Goal: Task Accomplishment & Management: Use online tool/utility

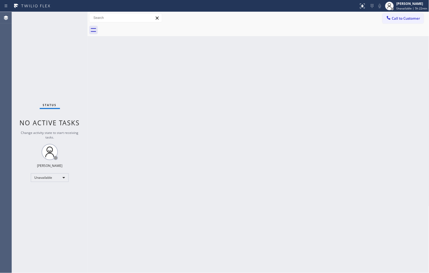
click at [61, 237] on div "Status No active tasks Change activity state to start receiving tasks. [PERSON_…" at bounding box center [50, 142] width 76 height 261
click at [194, 96] on div "Back to Dashboard Change Sender ID Customers Technicians Select a contact Outbo…" at bounding box center [257, 142] width 341 height 261
drag, startPoint x: 406, startPoint y: 20, endPoint x: 166, endPoint y: 56, distance: 243.0
click at [406, 21] on span "Call to Customer" at bounding box center [406, 18] width 28 height 5
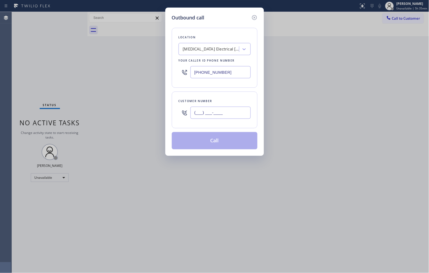
drag, startPoint x: 123, startPoint y: 101, endPoint x: 101, endPoint y: 91, distance: 24.6
click at [120, 101] on div "Outbound call Location [MEDICAL_DATA] Electrical [GEOGRAPHIC_DATA] Your caller …" at bounding box center [214, 136] width 429 height 273
paste input "415) 673-1721"
type input "[PHONE_NUMBER]"
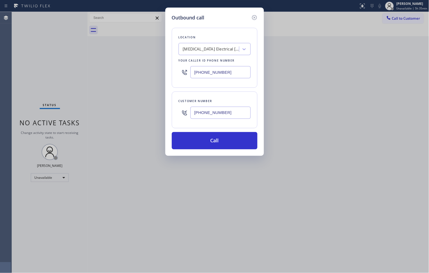
drag, startPoint x: 204, startPoint y: 69, endPoint x: 144, endPoint y: 61, distance: 60.4
click at [144, 61] on div "Outbound call Location [MEDICAL_DATA] Electrical [GEOGRAPHIC_DATA] Your caller …" at bounding box center [214, 136] width 429 height 273
paste input "562) 667-5246"
type input "[PHONE_NUMBER]"
click at [226, 141] on button "Call" at bounding box center [215, 140] width 86 height 17
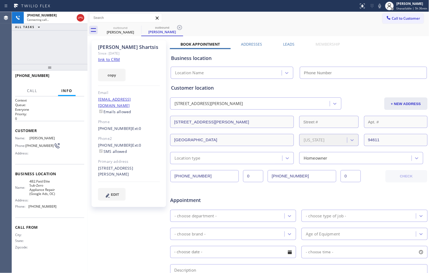
click at [179, 27] on icon at bounding box center [179, 27] width 6 height 6
type input "[PHONE_NUMBER]"
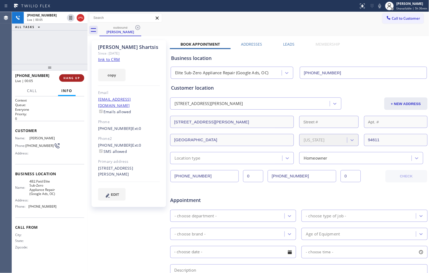
click at [70, 80] on span "HANG UP" at bounding box center [71, 78] width 16 height 4
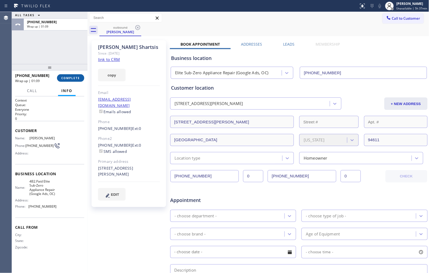
drag, startPoint x: 67, startPoint y: 76, endPoint x: 36, endPoint y: 32, distance: 54.2
click at [67, 76] on span "COMPLETE" at bounding box center [70, 78] width 19 height 4
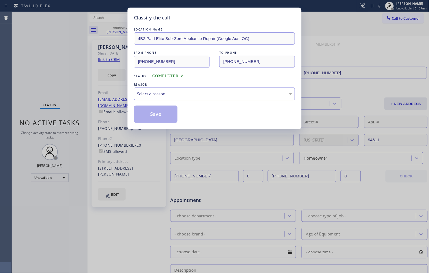
drag, startPoint x: 213, startPoint y: 93, endPoint x: 206, endPoint y: 98, distance: 8.5
click at [213, 93] on div "Select a reason" at bounding box center [214, 94] width 155 height 6
drag, startPoint x: 148, startPoint y: 119, endPoint x: 139, endPoint y: 103, distance: 18.1
click at [147, 118] on button "Save" at bounding box center [155, 114] width 43 height 17
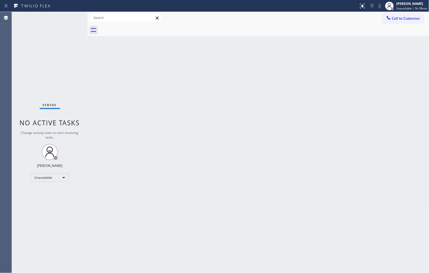
click at [253, 69] on div "Back to Dashboard Change Sender ID Customers Technicians Select a contact Outbo…" at bounding box center [257, 142] width 341 height 261
click at [386, 17] on icon at bounding box center [388, 17] width 5 height 5
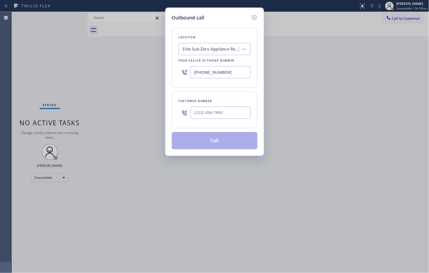
drag, startPoint x: 195, startPoint y: 70, endPoint x: 137, endPoint y: 59, distance: 59.1
click at [137, 60] on div "Outbound call Location Elite Sub-Zero Appliance Repair (Google Ads, OC) Your ca…" at bounding box center [214, 136] width 429 height 273
paste input "424) 289-6505"
type input "[PHONE_NUMBER]"
click at [225, 114] on input "(___) ___-____" at bounding box center [220, 113] width 60 height 12
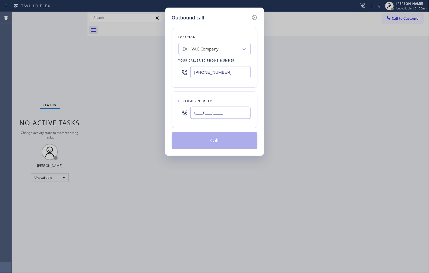
paste input "213) 624-9258"
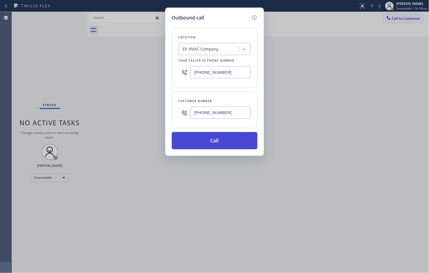
type input "[PHONE_NUMBER]"
click at [223, 138] on button "Call" at bounding box center [215, 140] width 86 height 17
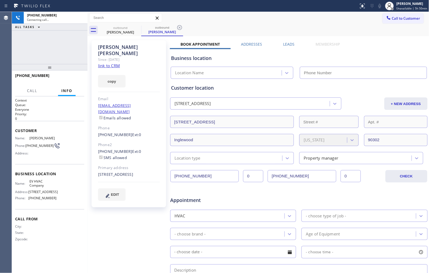
type input "[PHONE_NUMBER]"
click at [180, 28] on icon at bounding box center [179, 27] width 6 height 6
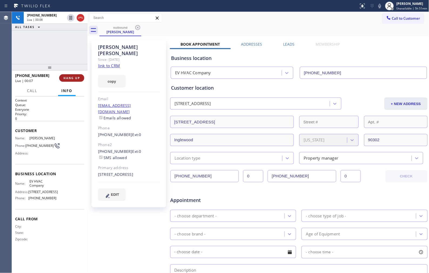
click at [67, 77] on span "HANG UP" at bounding box center [71, 78] width 16 height 4
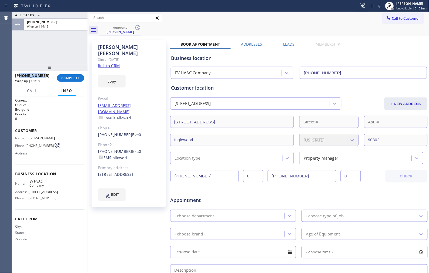
copy span "2136249258"
drag, startPoint x: 46, startPoint y: 78, endPoint x: 53, endPoint y: 73, distance: 7.7
click at [24, 74] on div "[PHONE_NUMBER]" at bounding box center [34, 75] width 38 height 5
drag, startPoint x: 69, startPoint y: 77, endPoint x: 71, endPoint y: 69, distance: 8.1
click at [70, 76] on span "COMPLETE" at bounding box center [70, 78] width 19 height 4
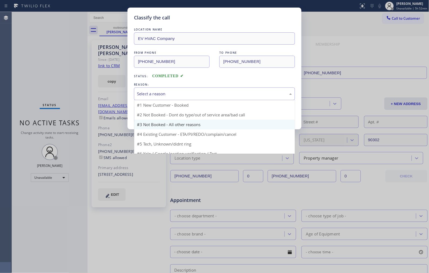
drag, startPoint x: 284, startPoint y: 93, endPoint x: 165, endPoint y: 111, distance: 121.2
click at [262, 94] on div "Select a reason" at bounding box center [214, 94] width 155 height 6
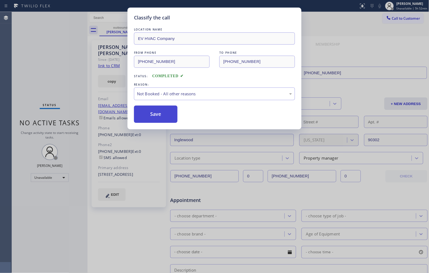
click at [153, 112] on button "Save" at bounding box center [155, 114] width 43 height 17
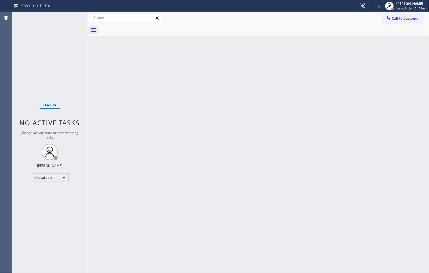
click at [407, 19] on span "Call to Customer" at bounding box center [406, 18] width 28 height 5
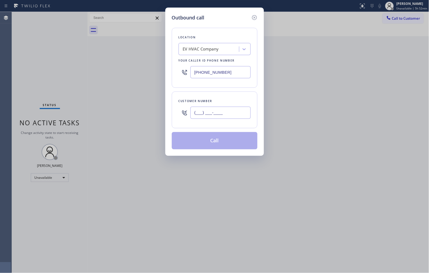
click at [223, 111] on input "(___) ___-____" at bounding box center [220, 113] width 60 height 12
paste input "213) 624-9258"
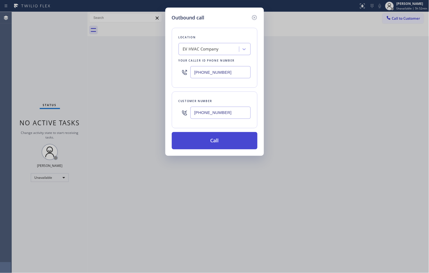
type input "[PHONE_NUMBER]"
click at [229, 142] on button "Call" at bounding box center [215, 140] width 86 height 17
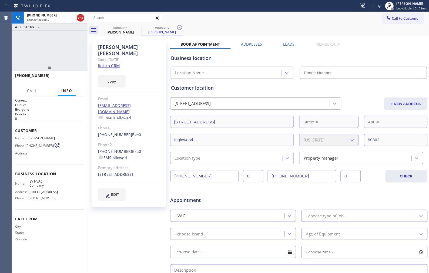
type input "[PHONE_NUMBER]"
click at [179, 24] on icon at bounding box center [179, 27] width 6 height 6
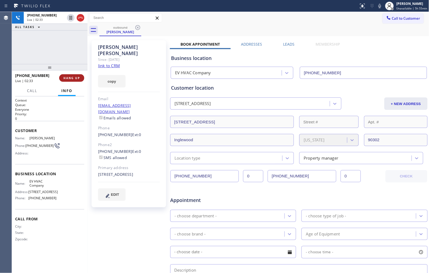
click at [76, 77] on span "HANG UP" at bounding box center [71, 78] width 16 height 4
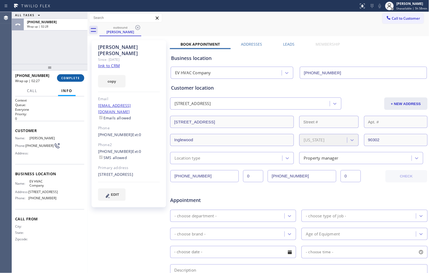
click at [83, 77] on button "COMPLETE" at bounding box center [70, 78] width 27 height 8
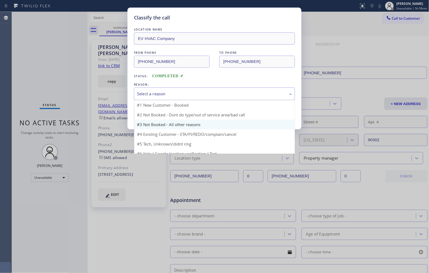
drag, startPoint x: 220, startPoint y: 94, endPoint x: 166, endPoint y: 111, distance: 56.4
click at [219, 95] on div "Select a reason" at bounding box center [214, 94] width 155 height 6
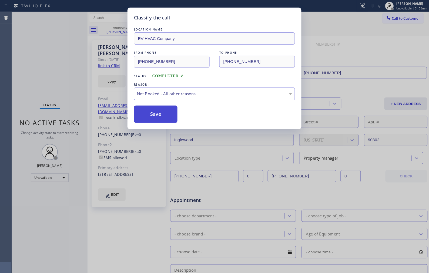
click at [162, 114] on button "Save" at bounding box center [155, 114] width 43 height 17
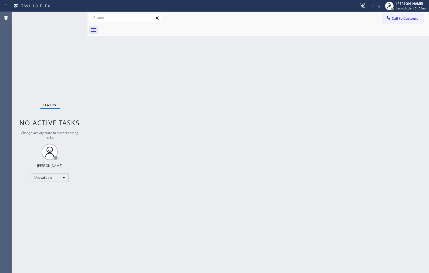
click at [404, 20] on span "Call to Customer" at bounding box center [406, 18] width 28 height 5
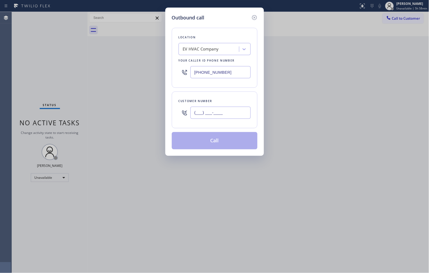
drag, startPoint x: 179, startPoint y: 116, endPoint x: 163, endPoint y: 111, distance: 16.6
click at [163, 113] on div "Outbound call Location EV HVAC Company Your caller id phone number [PHONE_NUMBE…" at bounding box center [214, 136] width 429 height 273
paste input "415) 517-5020"
type input "[PHONE_NUMBER]"
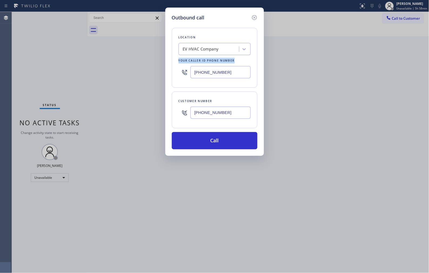
drag, startPoint x: 171, startPoint y: 64, endPoint x: 154, endPoint y: 61, distance: 17.5
click at [154, 61] on div "Outbound call Location EV HVAC Company Your caller id phone number [PHONE_NUMBE…" at bounding box center [214, 136] width 429 height 273
click at [229, 68] on input "[PHONE_NUMBER]" at bounding box center [220, 72] width 60 height 12
click at [202, 72] on input "[PHONE_NUMBER]" at bounding box center [220, 72] width 60 height 12
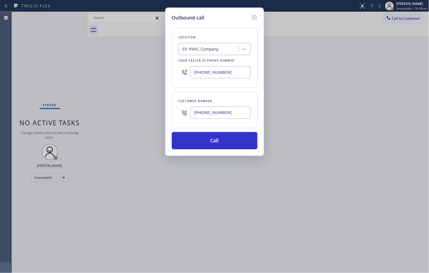
paste input "562-667"
drag, startPoint x: 231, startPoint y: 70, endPoint x: 196, endPoint y: 73, distance: 34.6
click at [196, 73] on input "[PHONE_NUMBER]" at bounding box center [220, 72] width 60 height 12
paste input "562) 667-5246"
drag, startPoint x: 230, startPoint y: 74, endPoint x: 192, endPoint y: 72, distance: 37.3
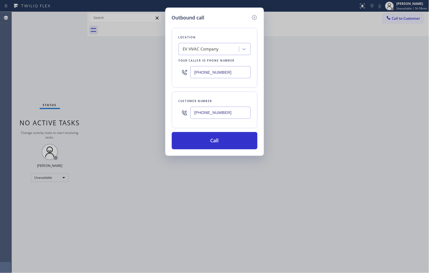
click at [192, 72] on input "[PHONE_NUMBER]" at bounding box center [220, 72] width 60 height 12
type input "[PHONE_NUMBER]"
click at [215, 141] on button "Call" at bounding box center [215, 140] width 86 height 17
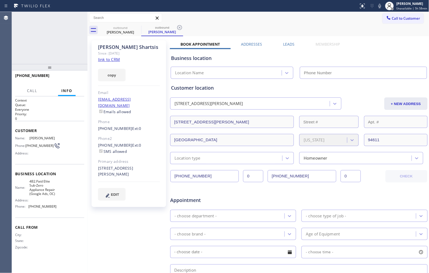
type input "[PHONE_NUMBER]"
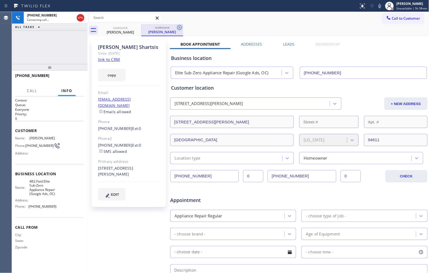
click at [178, 30] on icon at bounding box center [179, 27] width 6 height 6
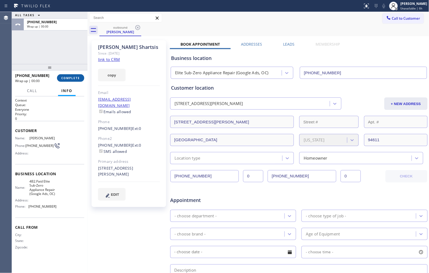
click at [77, 76] on span "COMPLETE" at bounding box center [70, 78] width 19 height 4
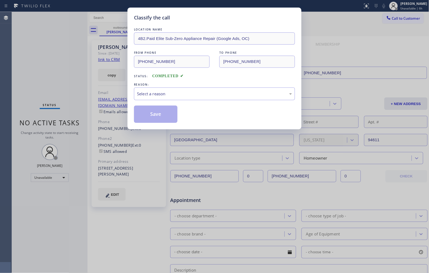
click at [177, 101] on div "LOCATION NAME 4B2.Paid Elite Sub-Zero Appliance Repair (Google Ads, OC) FROM PH…" at bounding box center [214, 75] width 161 height 96
click at [164, 96] on div "Select a reason" at bounding box center [214, 94] width 155 height 6
click at [155, 117] on button "Save" at bounding box center [155, 114] width 43 height 17
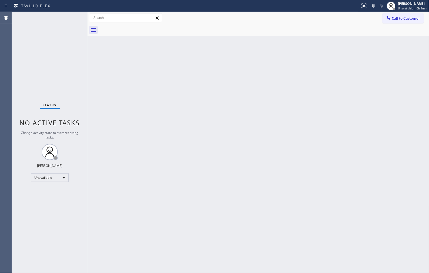
click at [249, 109] on div "Back to Dashboard Change Sender ID Customers Technicians Select a contact Outbo…" at bounding box center [257, 142] width 341 height 261
drag, startPoint x: 406, startPoint y: 24, endPoint x: 151, endPoint y: 55, distance: 256.8
click at [406, 24] on div at bounding box center [263, 30] width 329 height 12
drag, startPoint x: 397, startPoint y: 21, endPoint x: 372, endPoint y: 22, distance: 25.1
click at [390, 22] on button "Call to Customer" at bounding box center [402, 18] width 41 height 10
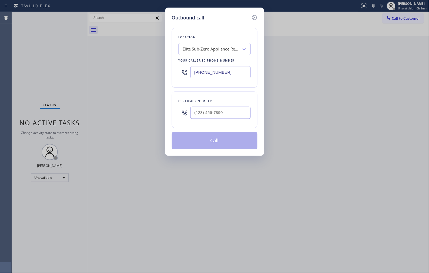
drag, startPoint x: 228, startPoint y: 70, endPoint x: 135, endPoint y: 36, distance: 98.5
click at [141, 61] on div "Outbound call Location Elite Sub-Zero Appliance Repair (Google Ads, OC) Your ca…" at bounding box center [214, 136] width 429 height 273
paste input "949) 565-4084"
type input "[PHONE_NUMBER]"
drag, startPoint x: 244, startPoint y: 115, endPoint x: 170, endPoint y: 101, distance: 75.7
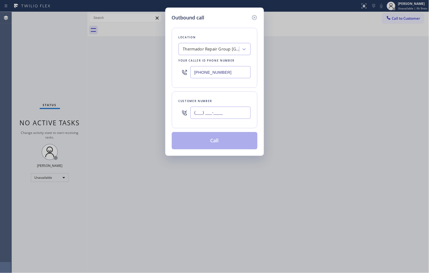
click at [170, 103] on div "Outbound call Location Thermador Repair Group [GEOGRAPHIC_DATA] Your caller id …" at bounding box center [214, 82] width 98 height 148
paste input "949) 689-6402"
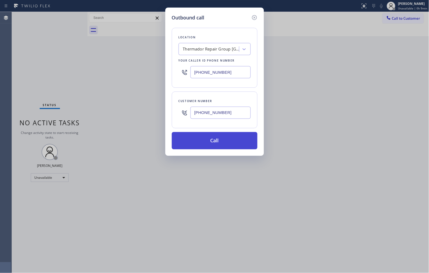
type input "[PHONE_NUMBER]"
drag, startPoint x: 212, startPoint y: 136, endPoint x: 216, endPoint y: 142, distance: 6.8
click at [213, 138] on button "Call" at bounding box center [215, 140] width 86 height 17
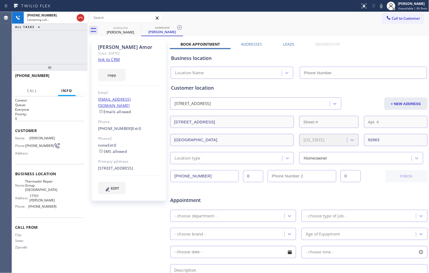
type input "[PHONE_NUMBER]"
drag, startPoint x: 179, startPoint y: 27, endPoint x: 110, endPoint y: 49, distance: 72.5
click at [177, 29] on icon at bounding box center [179, 27] width 6 height 6
drag, startPoint x: 50, startPoint y: 66, endPoint x: 192, endPoint y: 0, distance: 156.1
click at [77, 33] on div "[PHONE_NUMBER] Connecting call… ALL TASKS ALL TASKS ACTIVE TASKS TASKS IN WRAP …" at bounding box center [50, 142] width 76 height 261
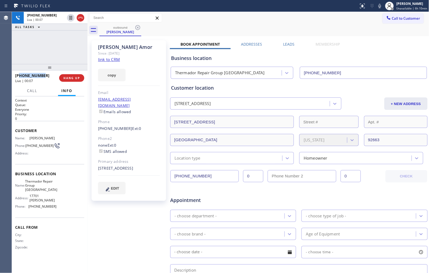
copy span "9496896402"
drag, startPoint x: 34, startPoint y: 77, endPoint x: 20, endPoint y: 73, distance: 14.6
click at [20, 73] on div "[PHONE_NUMBER]" at bounding box center [35, 75] width 40 height 5
click at [69, 76] on button "HANG UP" at bounding box center [71, 78] width 25 height 8
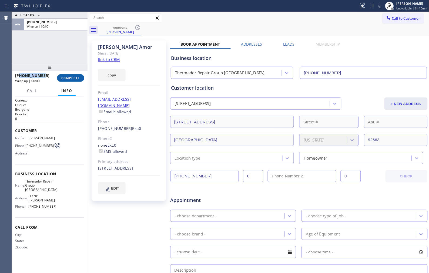
click at [76, 79] on span "COMPLETE" at bounding box center [70, 78] width 19 height 4
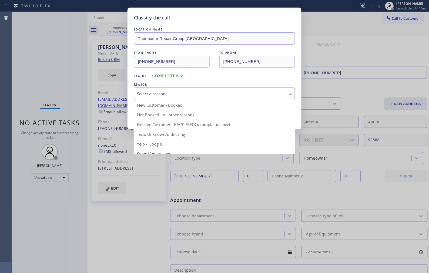
click at [254, 89] on div "Select a reason" at bounding box center [214, 93] width 161 height 13
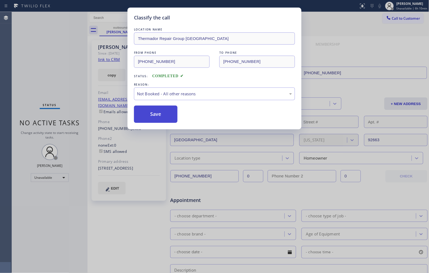
click at [171, 118] on button "Save" at bounding box center [155, 114] width 43 height 17
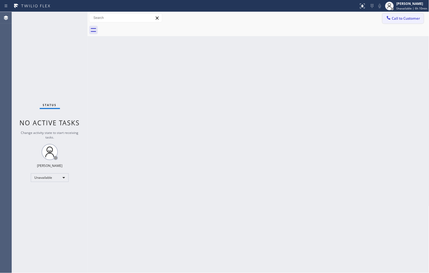
click at [408, 23] on button "Call to Customer" at bounding box center [402, 18] width 41 height 10
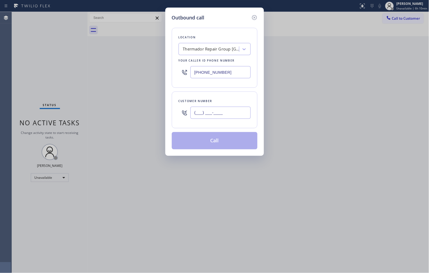
drag, startPoint x: 223, startPoint y: 114, endPoint x: 157, endPoint y: 114, distance: 65.8
click at [157, 114] on div "Outbound call Location Thermador Repair Group [GEOGRAPHIC_DATA] Your caller id …" at bounding box center [214, 136] width 429 height 273
paste input "949) 689-6402"
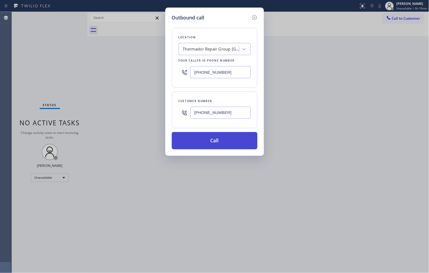
type input "[PHONE_NUMBER]"
click at [203, 142] on button "Call" at bounding box center [215, 140] width 86 height 17
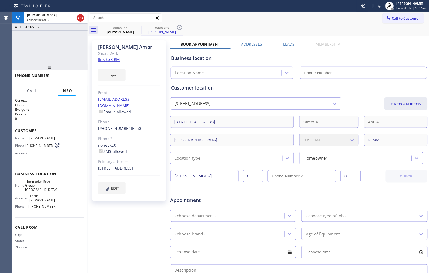
type input "[PHONE_NUMBER]"
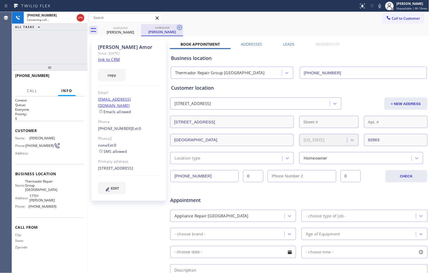
click at [182, 28] on icon at bounding box center [179, 27] width 6 height 6
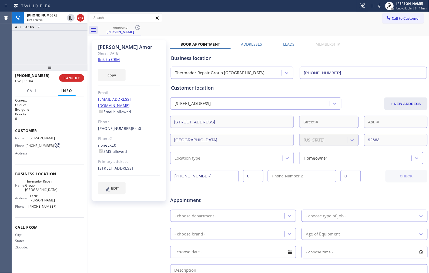
drag, startPoint x: 57, startPoint y: 70, endPoint x: 62, endPoint y: 49, distance: 21.9
click at [62, 49] on div "[PHONE_NUMBER] Live | 00:03 ALL TASKS ALL TASKS ACTIVE TASKS TASKS IN WRAP UP […" at bounding box center [50, 142] width 76 height 261
click at [68, 79] on span "HANG UP" at bounding box center [71, 78] width 16 height 4
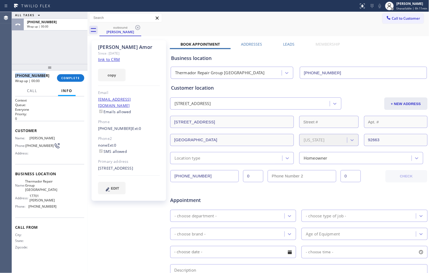
drag, startPoint x: 45, startPoint y: 75, endPoint x: 14, endPoint y: 76, distance: 31.0
click at [14, 76] on div "[PHONE_NUMBER] Wrap up | 00:00 COMPLETE" at bounding box center [50, 77] width 76 height 15
copy span "[PHONE_NUMBER]"
click at [69, 79] on span "COMPLETE" at bounding box center [70, 78] width 19 height 4
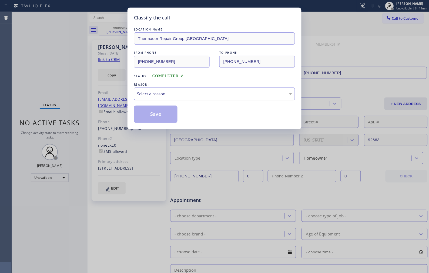
drag, startPoint x: 218, startPoint y: 92, endPoint x: 211, endPoint y: 99, distance: 9.7
click at [217, 92] on div "Select a reason" at bounding box center [214, 94] width 155 height 6
click at [161, 116] on button "Save" at bounding box center [155, 114] width 43 height 17
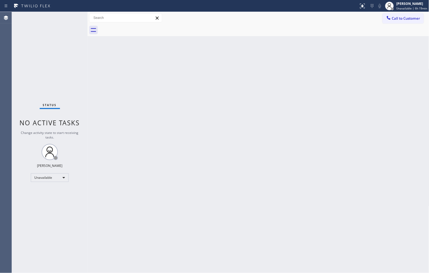
drag, startPoint x: 227, startPoint y: 94, endPoint x: 86, endPoint y: 1, distance: 169.1
click at [227, 94] on div "Back to Dashboard Change Sender ID Customers Technicians Select a contact Outbo…" at bounding box center [257, 142] width 341 height 261
